Goal: Task Accomplishment & Management: Use online tool/utility

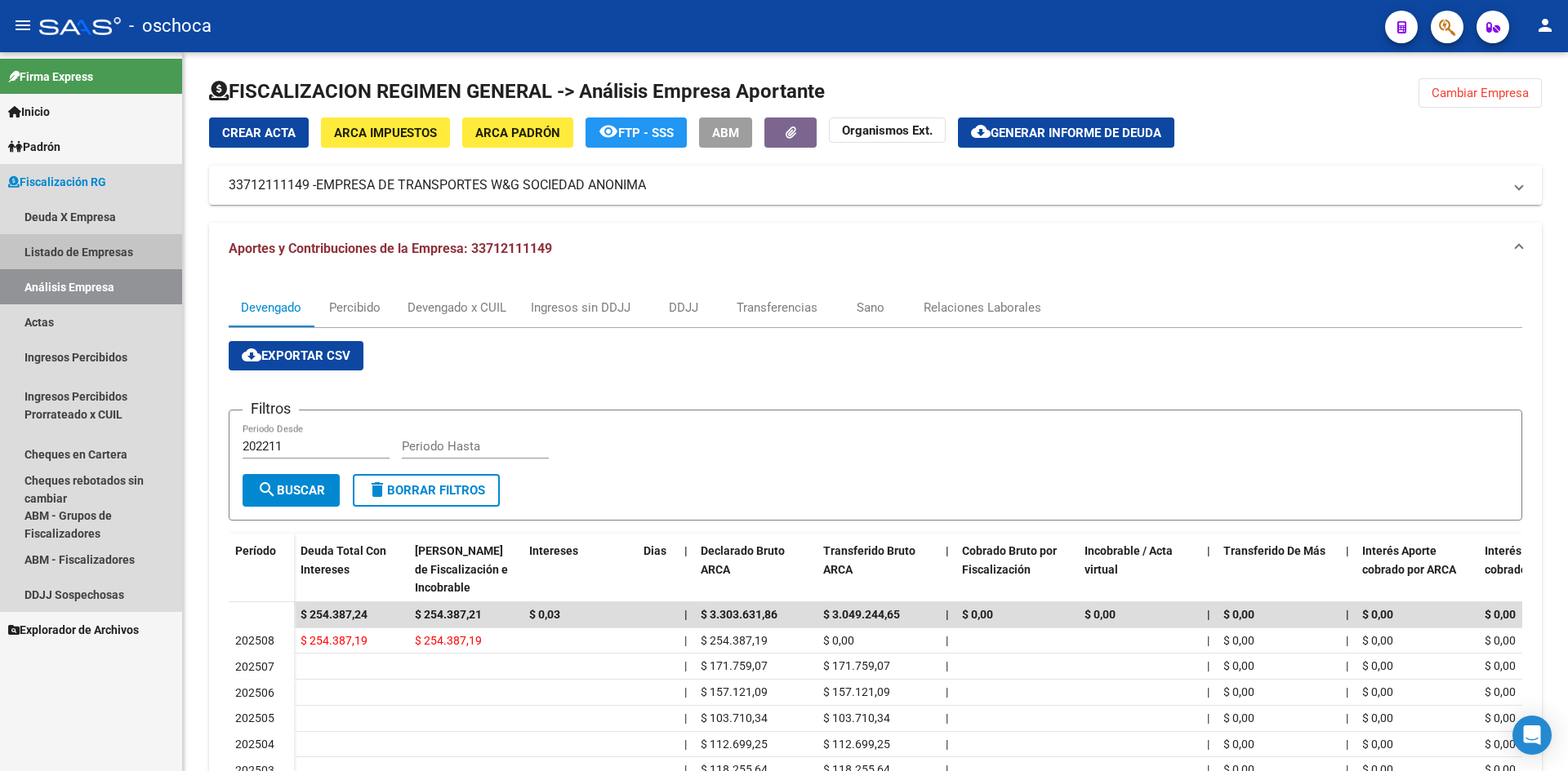
click at [57, 261] on link "Listado de Empresas" at bounding box center [91, 252] width 182 height 35
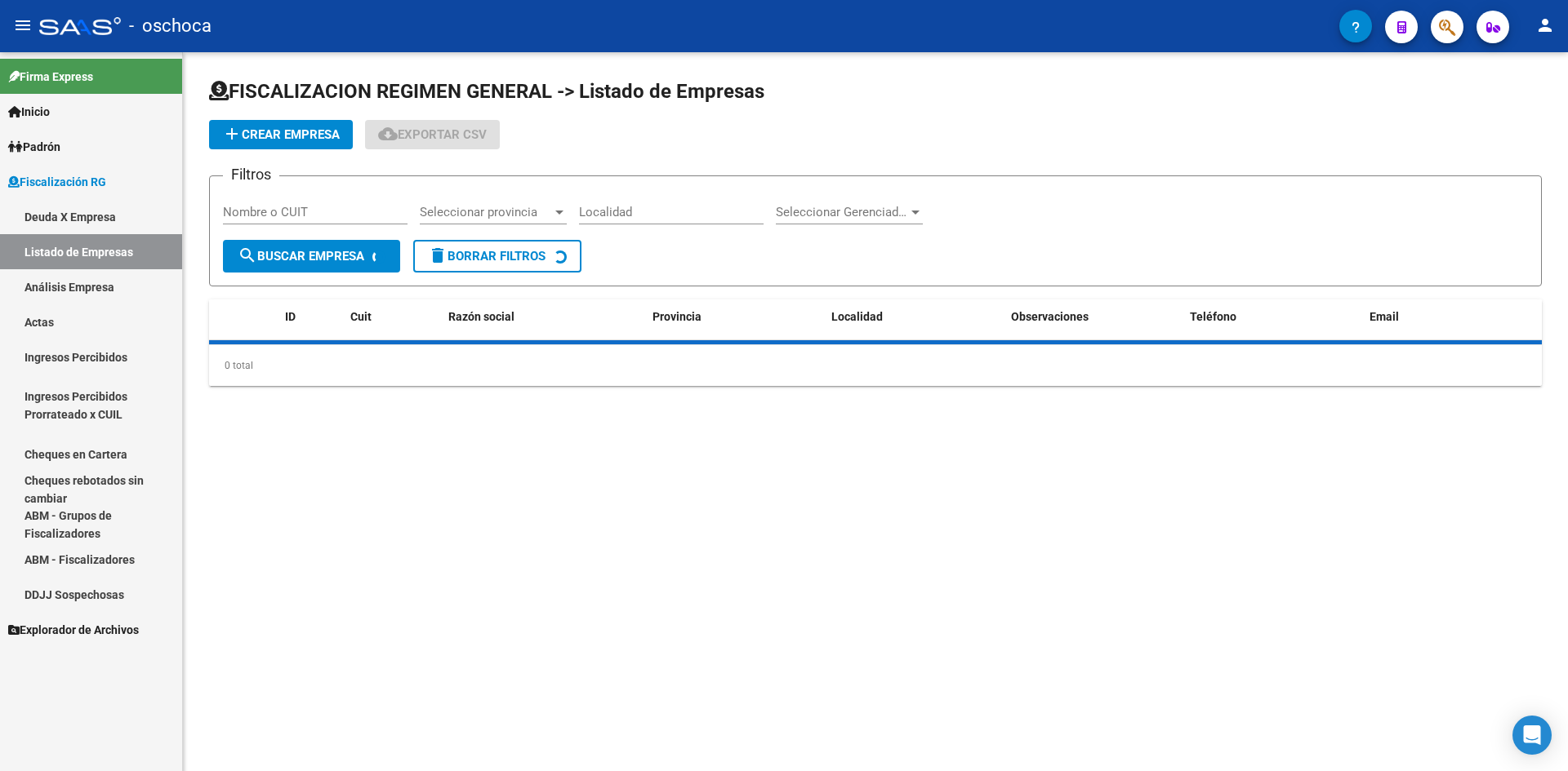
click at [57, 287] on link "Análisis Empresa" at bounding box center [91, 287] width 182 height 35
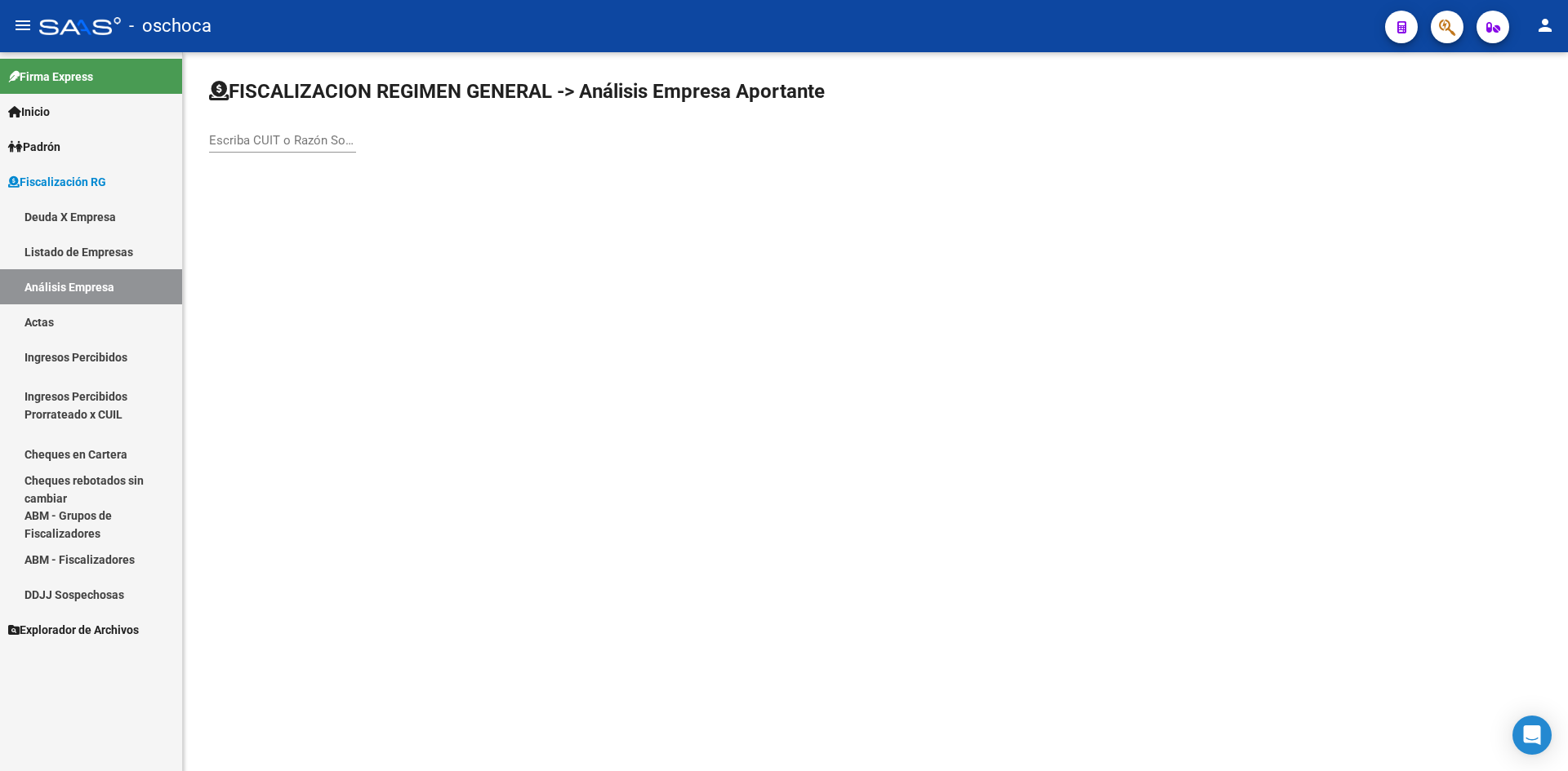
click at [310, 132] on div "Escriba CUIT o Razón Social para buscar" at bounding box center [283, 135] width 147 height 35
paste input "30-71641668-9"
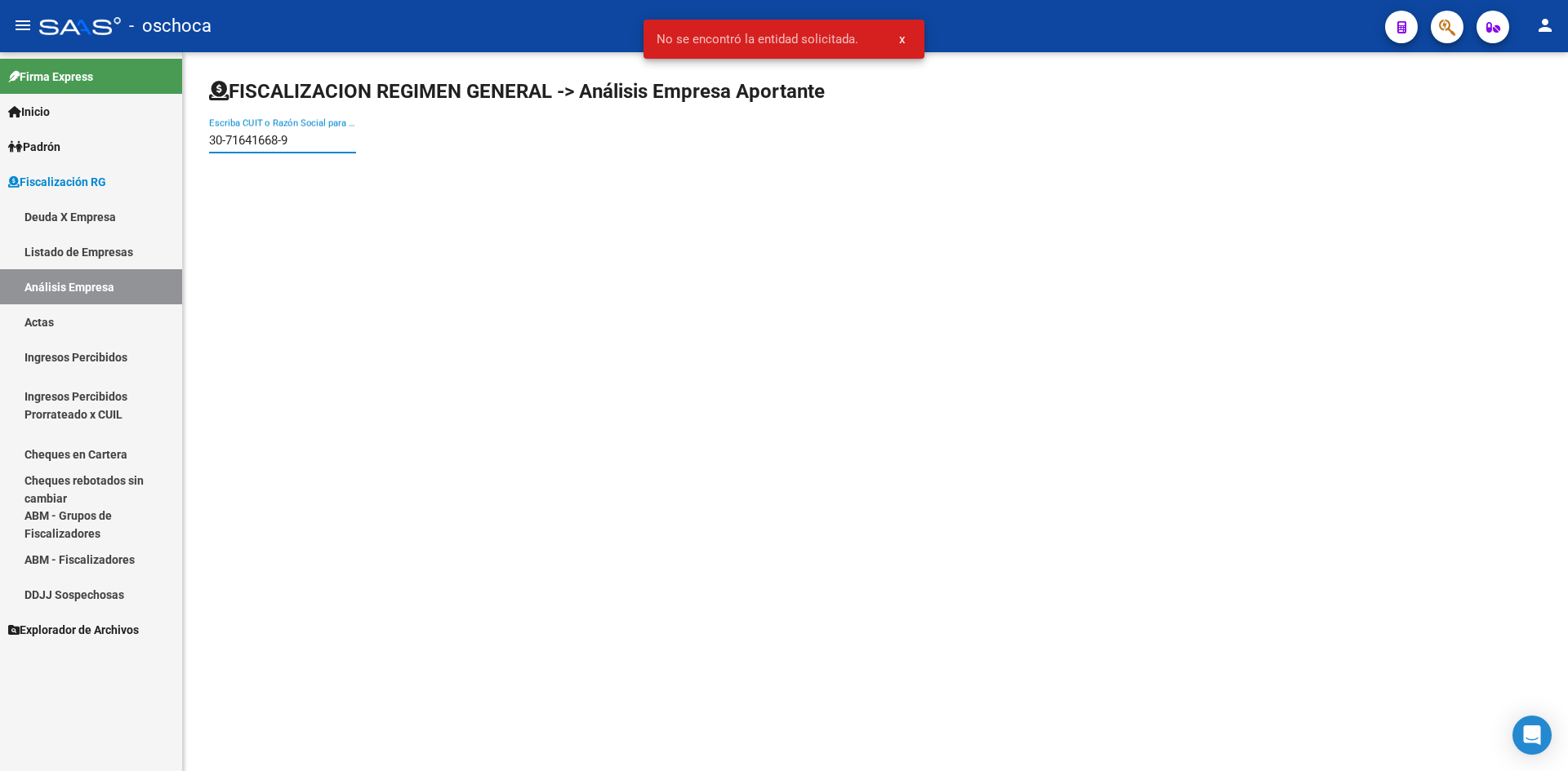
click at [227, 136] on input "30-71641668-9" at bounding box center [283, 140] width 147 height 15
click at [283, 140] on input "3071641668-9" at bounding box center [283, 140] width 147 height 15
type input "30716416689"
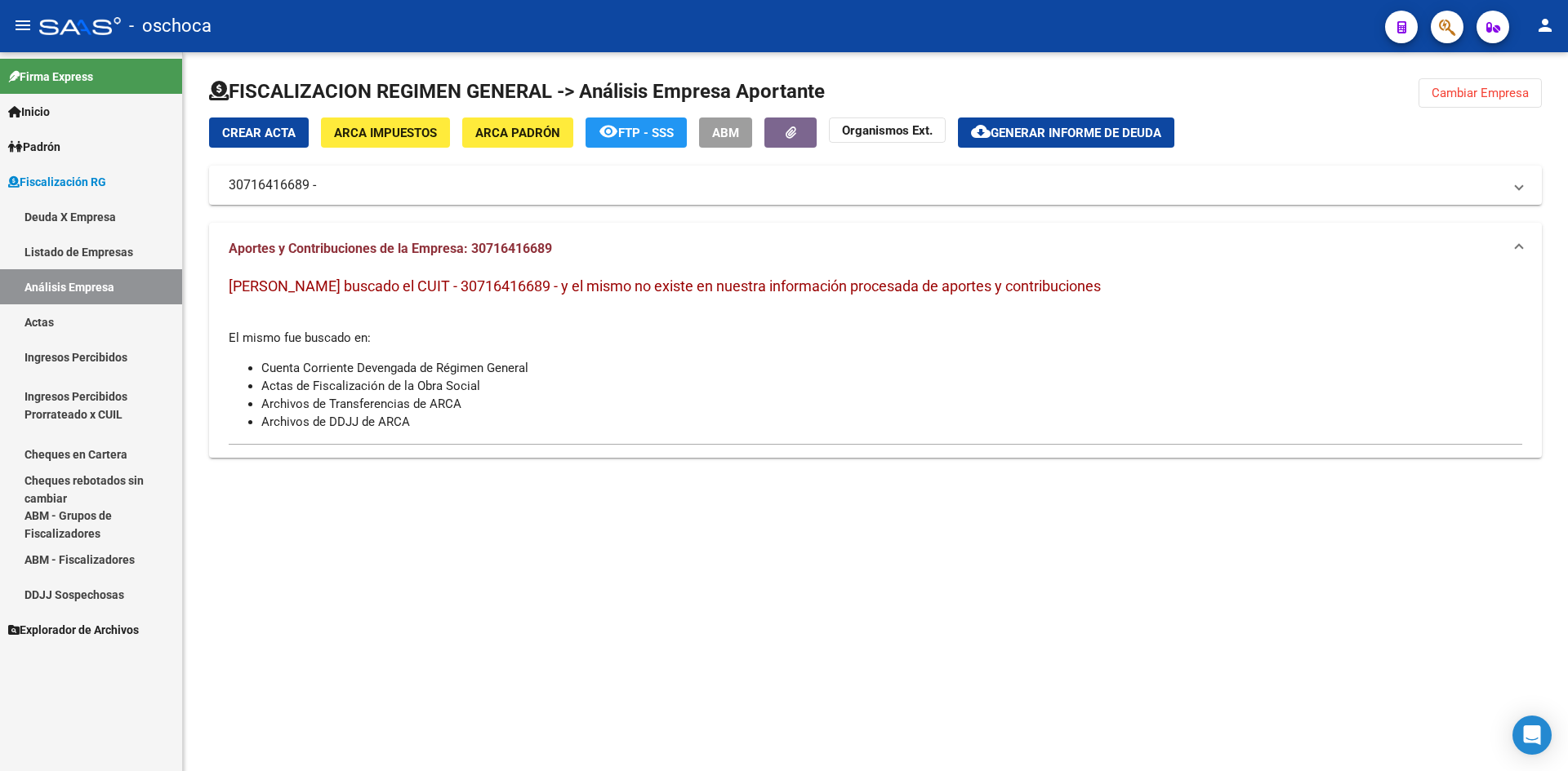
click at [76, 257] on link "Listado de Empresas" at bounding box center [91, 252] width 182 height 35
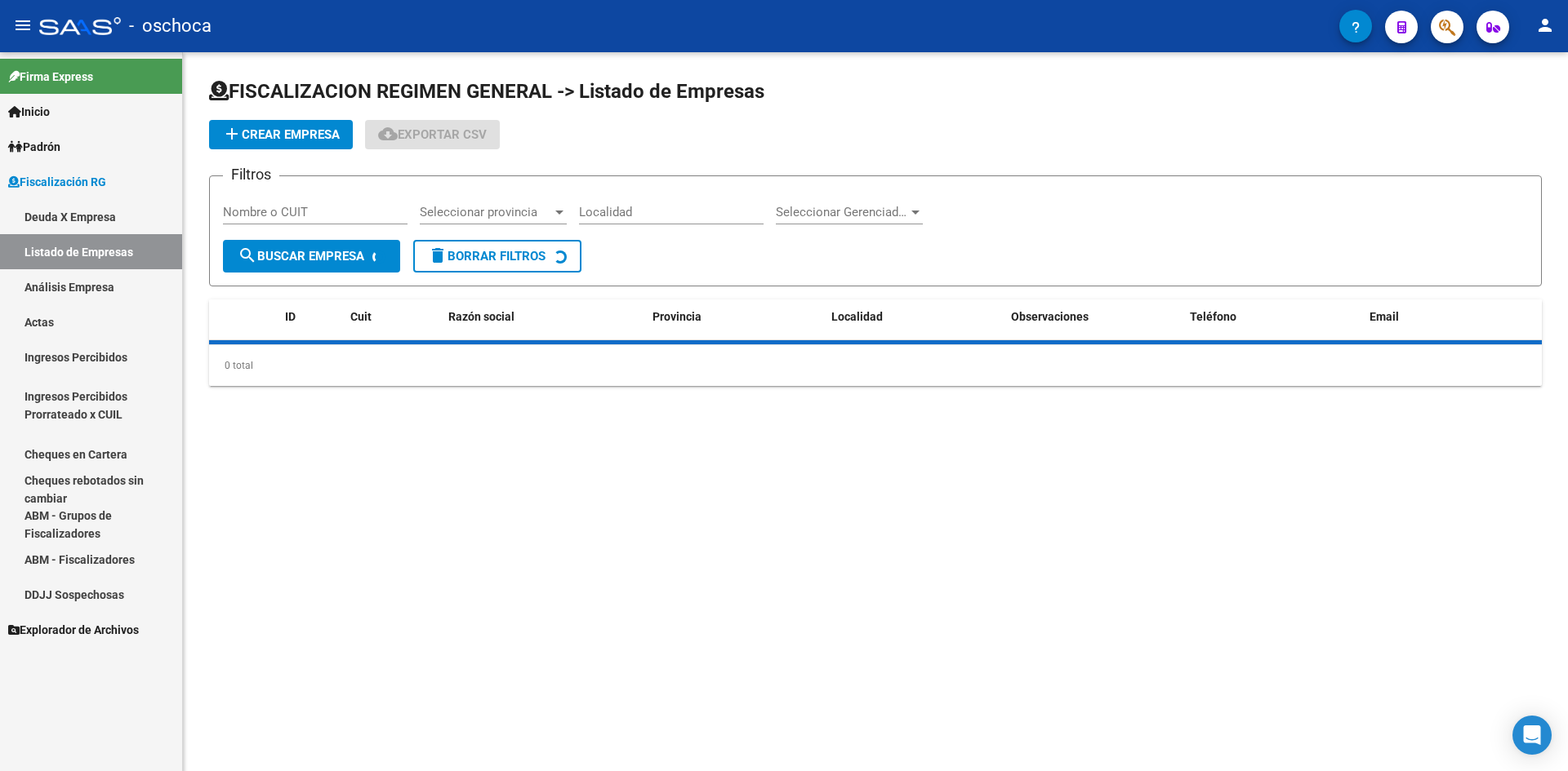
click at [78, 277] on link "Análisis Empresa" at bounding box center [91, 287] width 182 height 35
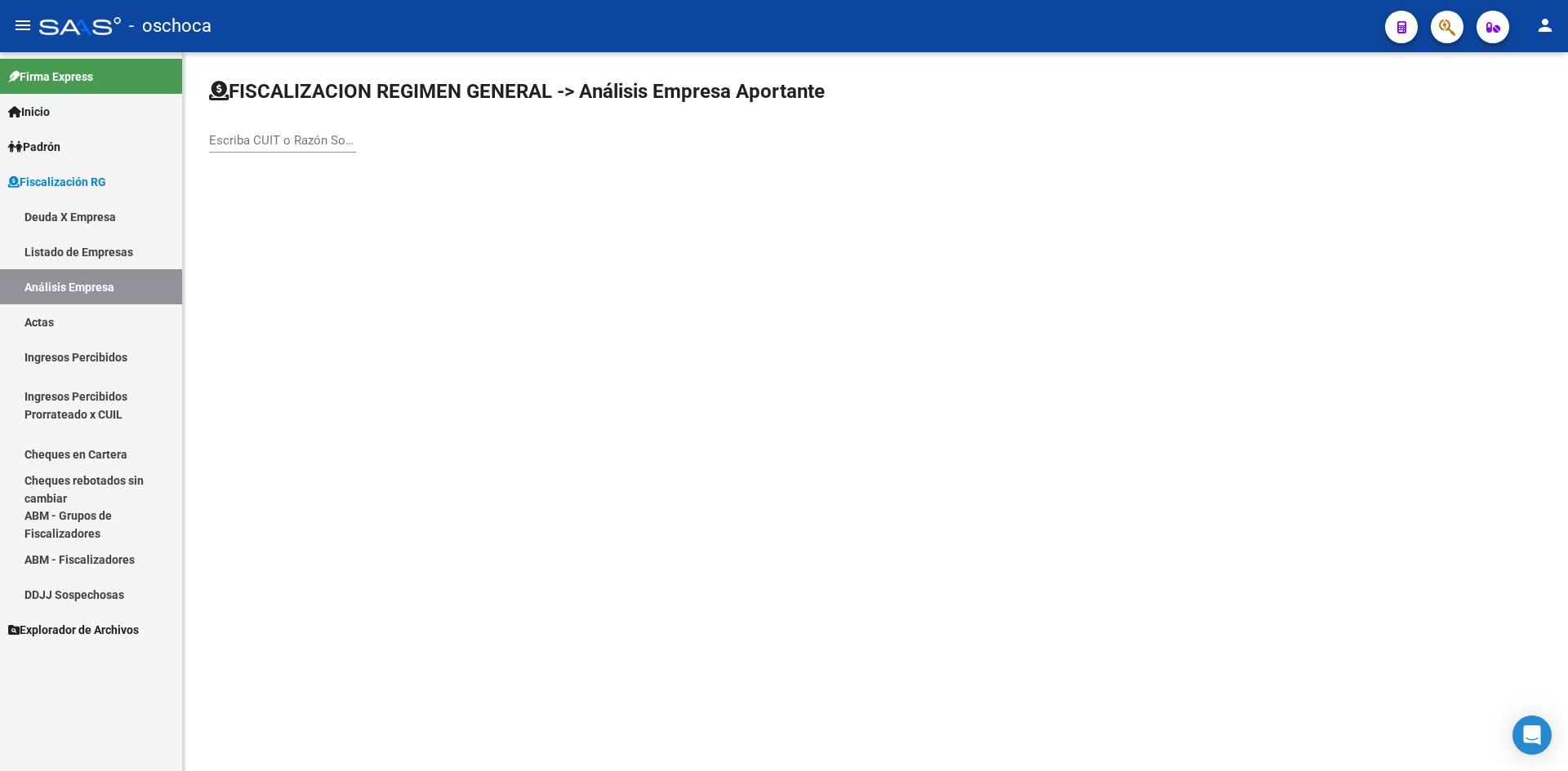
click at [253, 127] on div "Escriba CUIT o Razón Social para buscar" at bounding box center [283, 135] width 147 height 35
paste input "30-71641668-9"
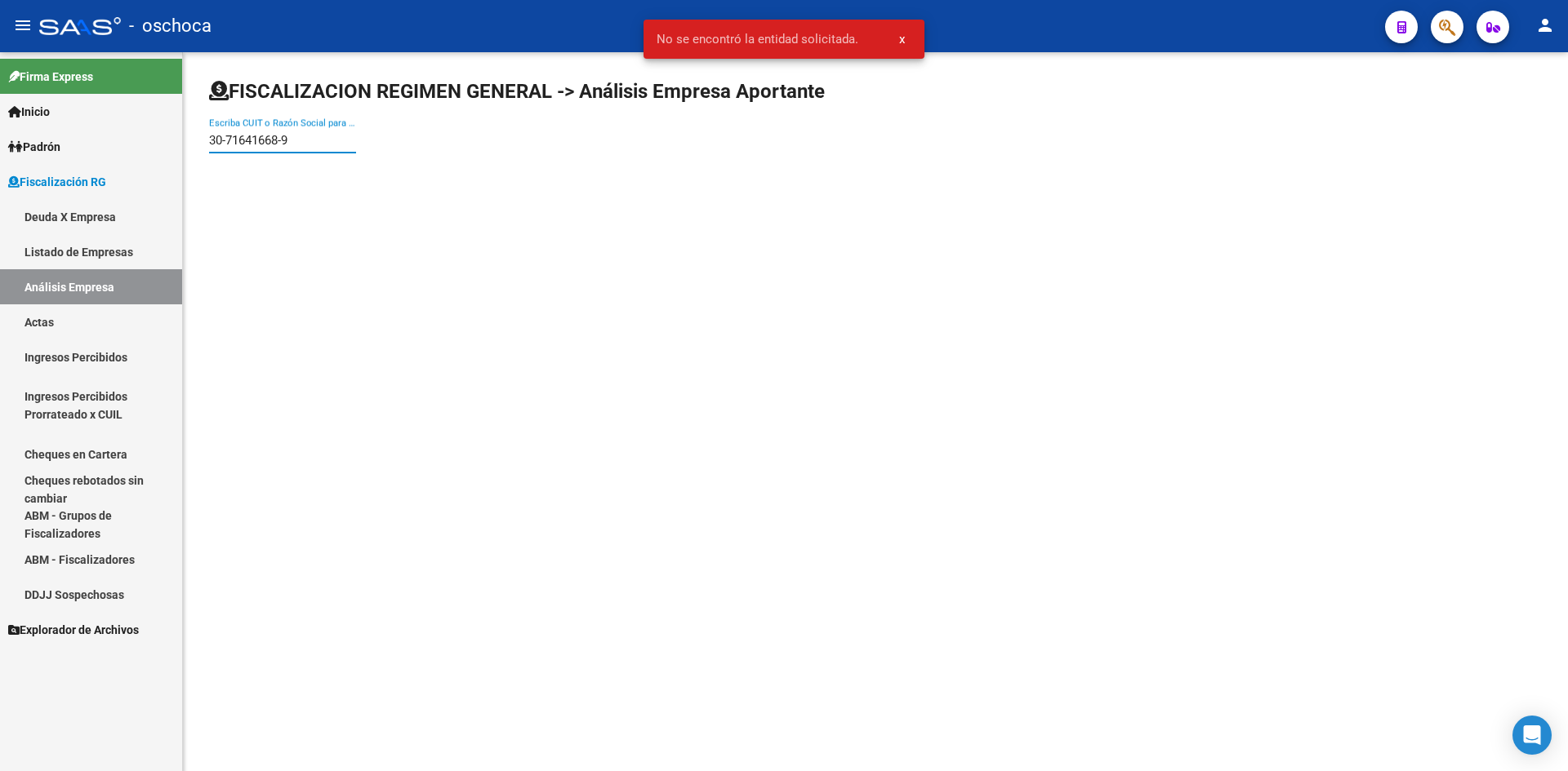
click at [226, 138] on input "30-71641668-9" at bounding box center [283, 140] width 147 height 15
click at [282, 142] on input "3071641668-9" at bounding box center [283, 140] width 147 height 15
type input "30716416689"
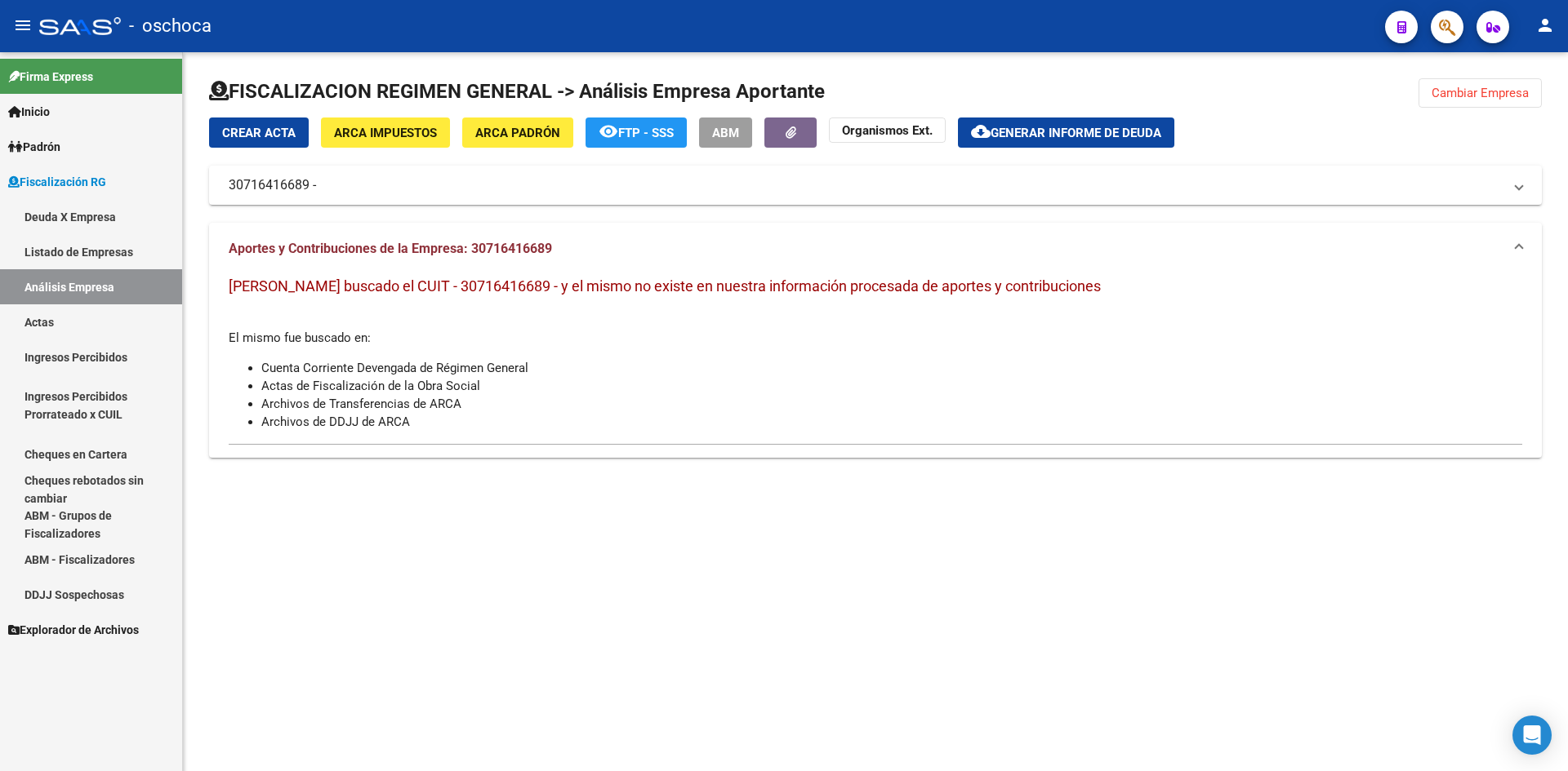
click at [47, 250] on link "Listado de Empresas" at bounding box center [91, 252] width 182 height 35
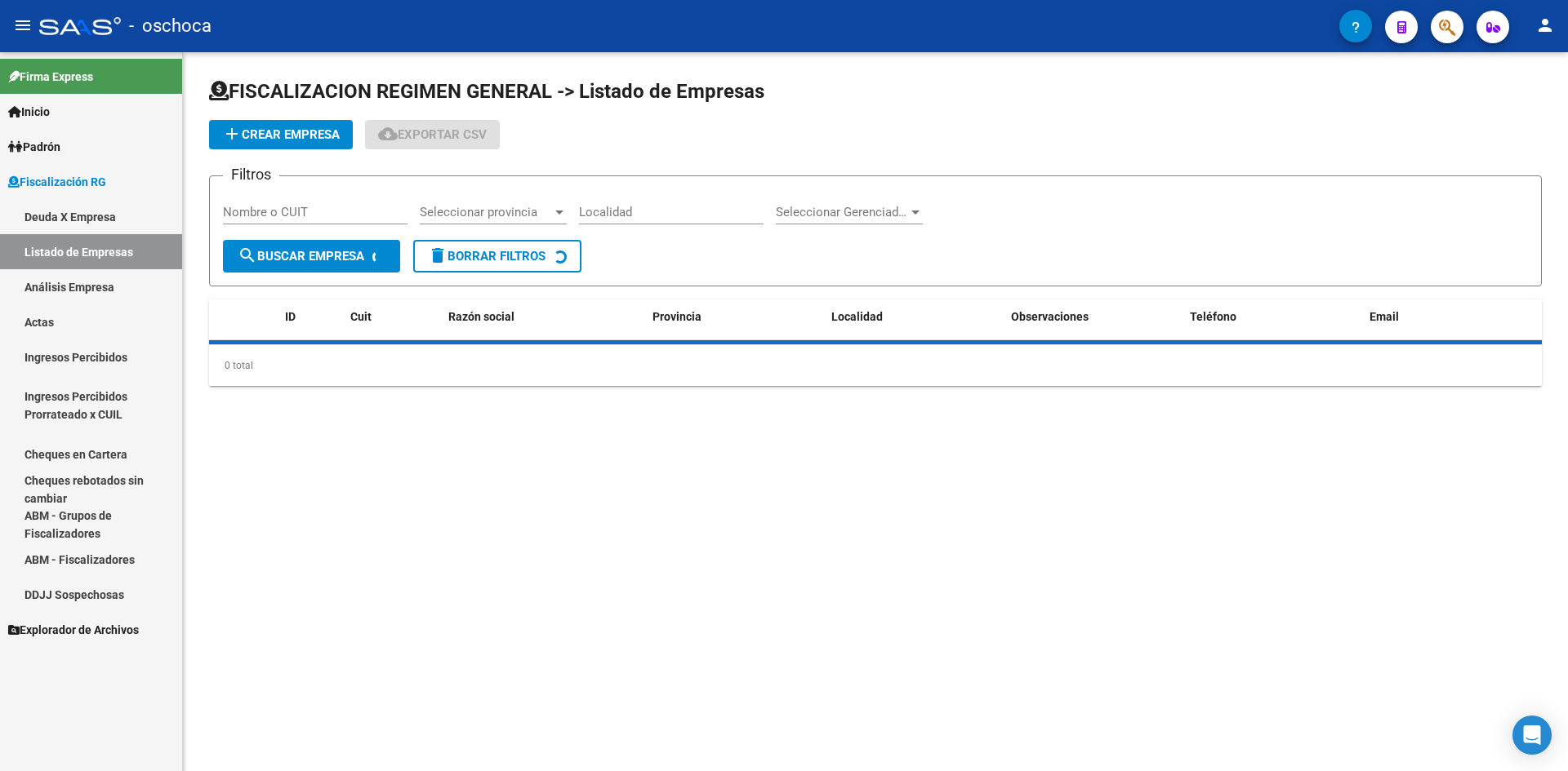
click at [72, 306] on link "Actas" at bounding box center [91, 322] width 182 height 35
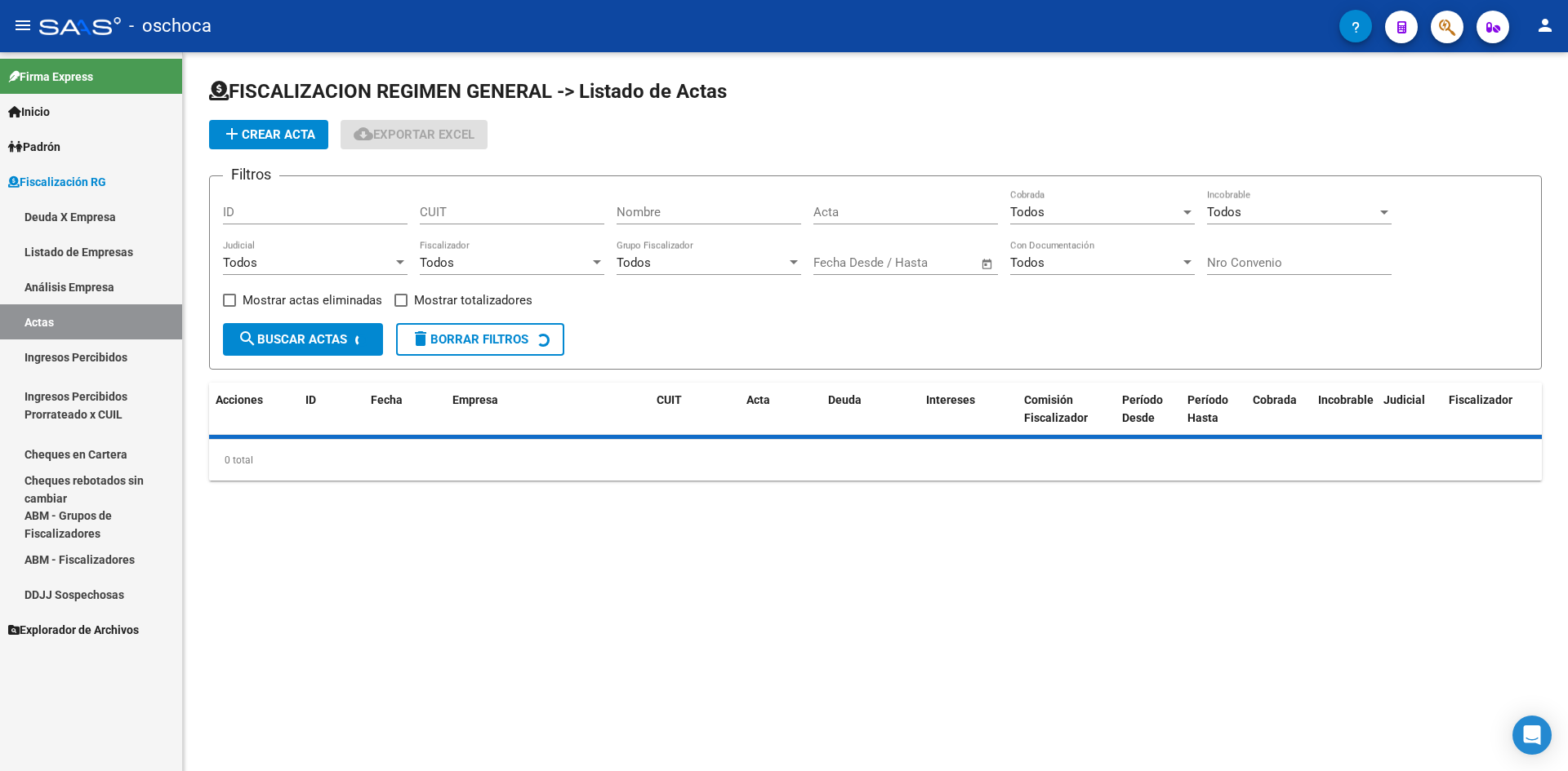
click at [75, 283] on link "Análisis Empresa" at bounding box center [91, 287] width 182 height 35
